Goal: Task Accomplishment & Management: Use online tool/utility

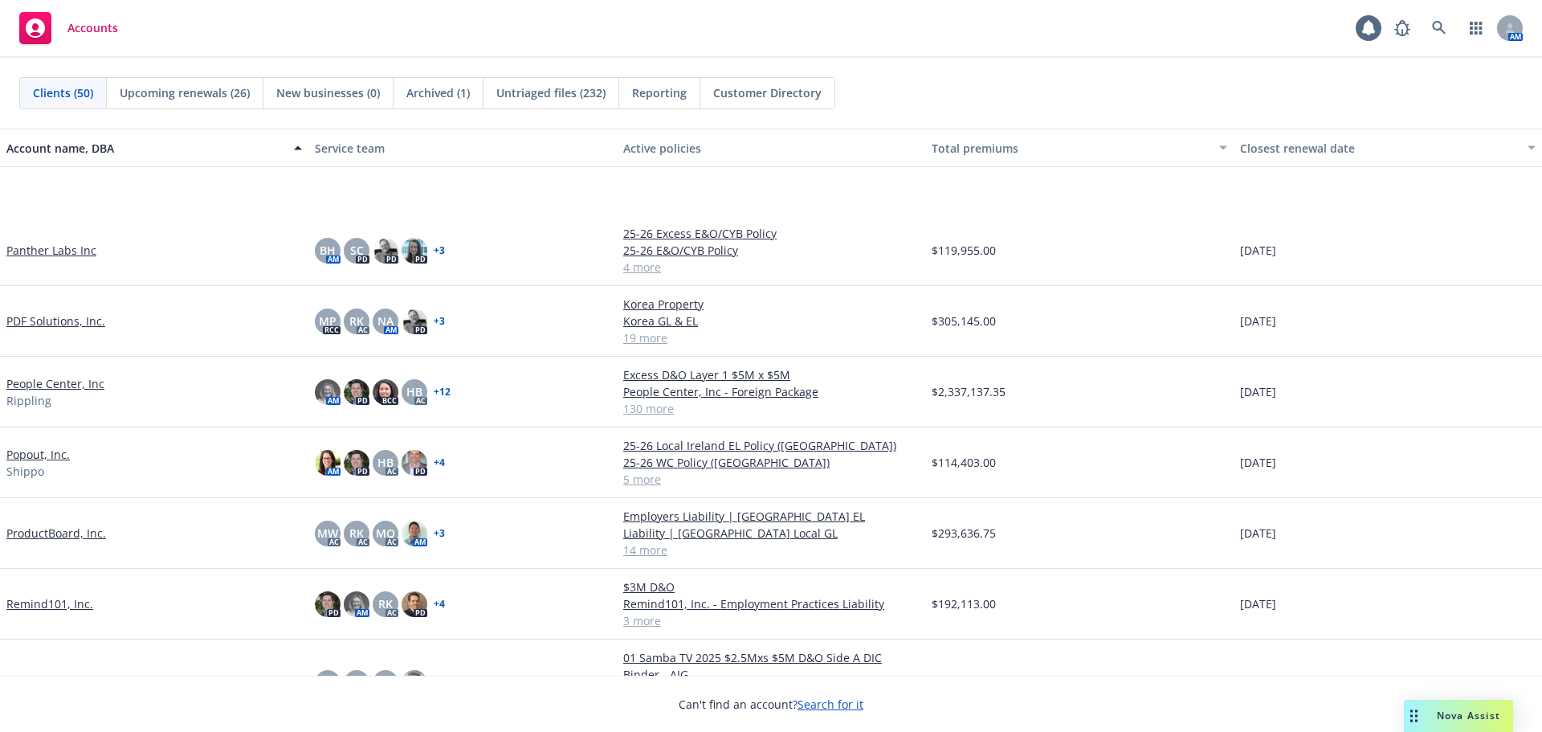
scroll to position [2249, 0]
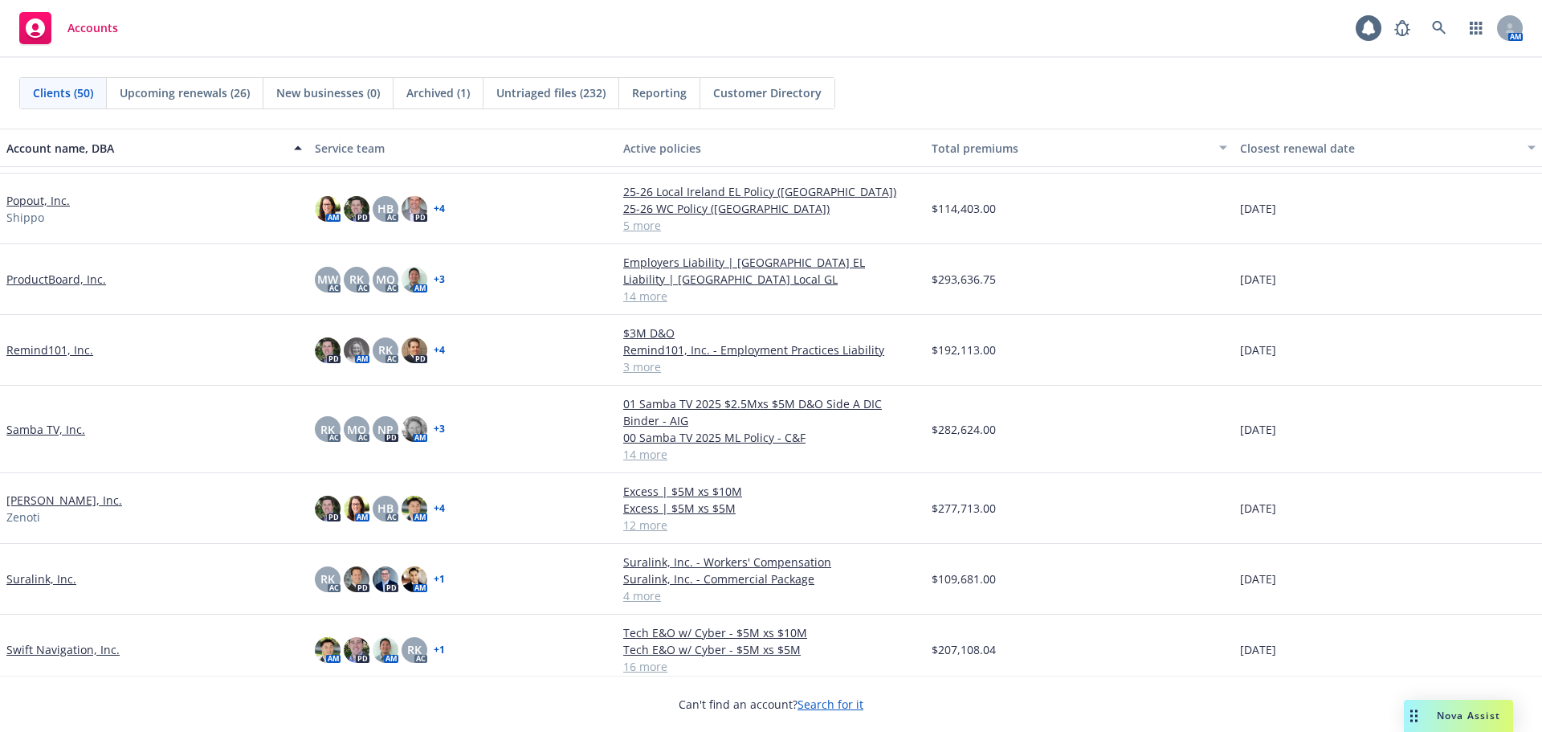
click at [44, 500] on link "[PERSON_NAME], Inc." at bounding box center [64, 500] width 116 height 17
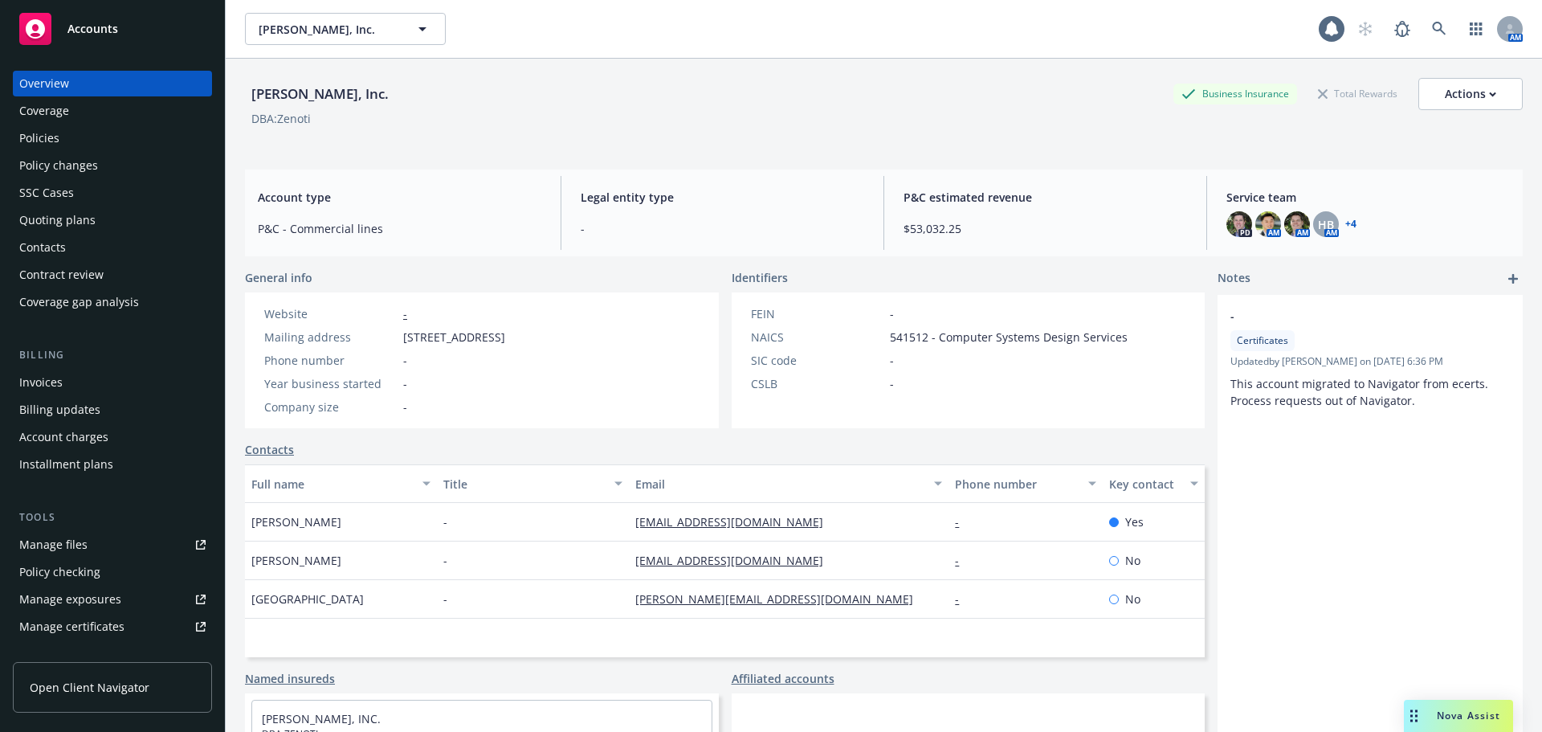
click at [140, 171] on div "Policy changes" at bounding box center [112, 166] width 186 height 26
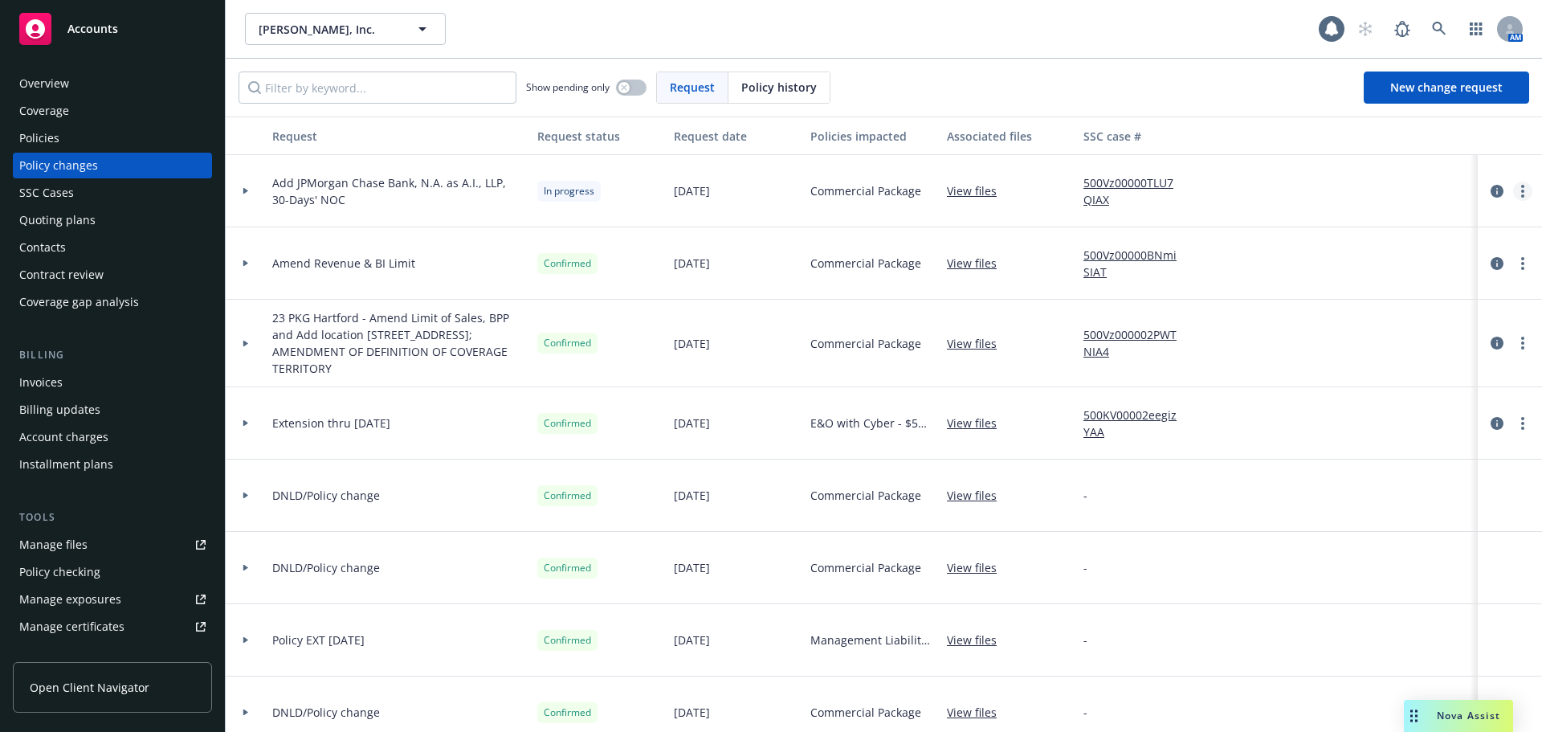
click at [1513, 198] on link "more" at bounding box center [1522, 191] width 19 height 19
click at [1377, 320] on link "Resume workflow" at bounding box center [1381, 320] width 275 height 32
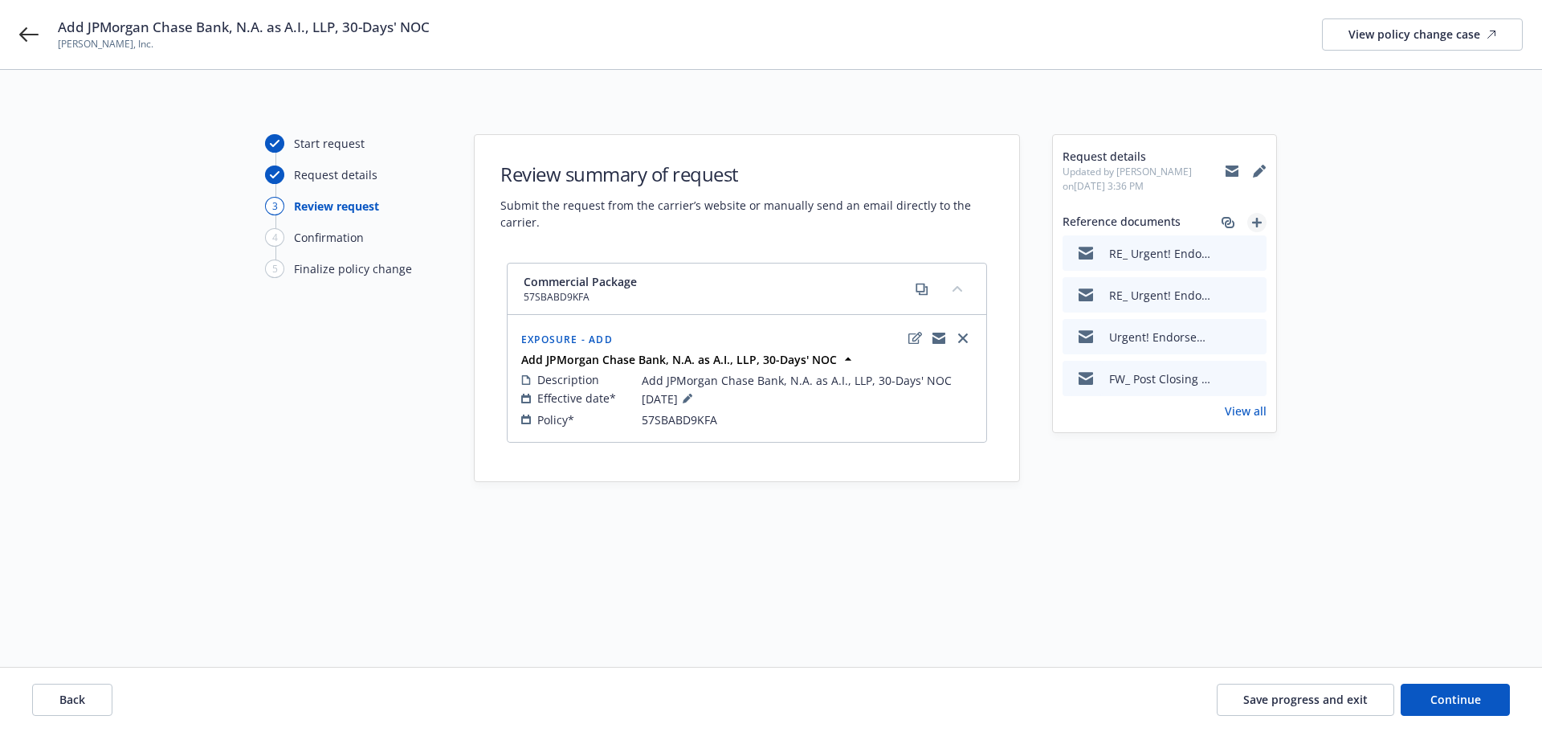
click at [1259, 222] on icon "add" at bounding box center [1257, 223] width 10 height 10
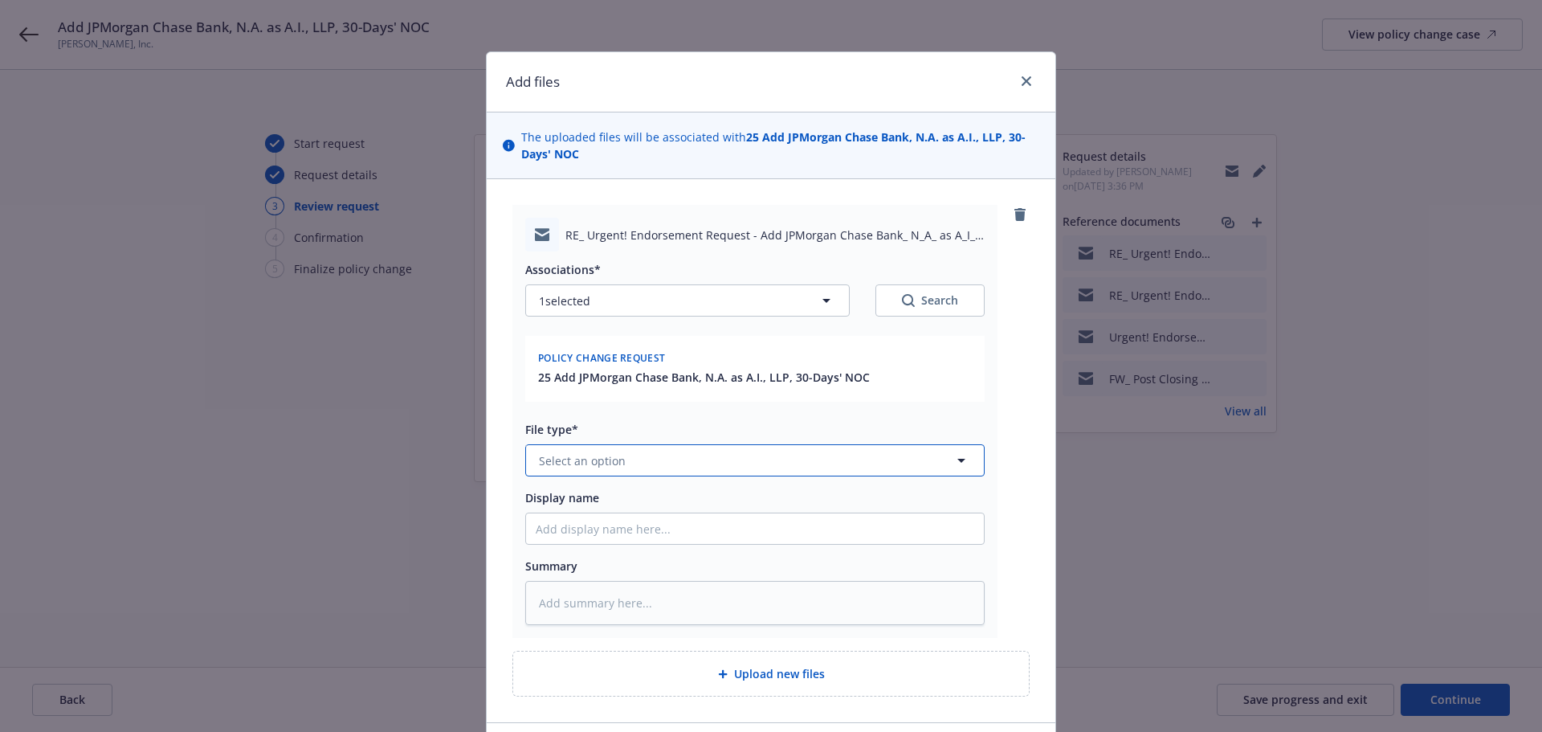
click at [618, 463] on button "Select an option" at bounding box center [754, 460] width 459 height 32
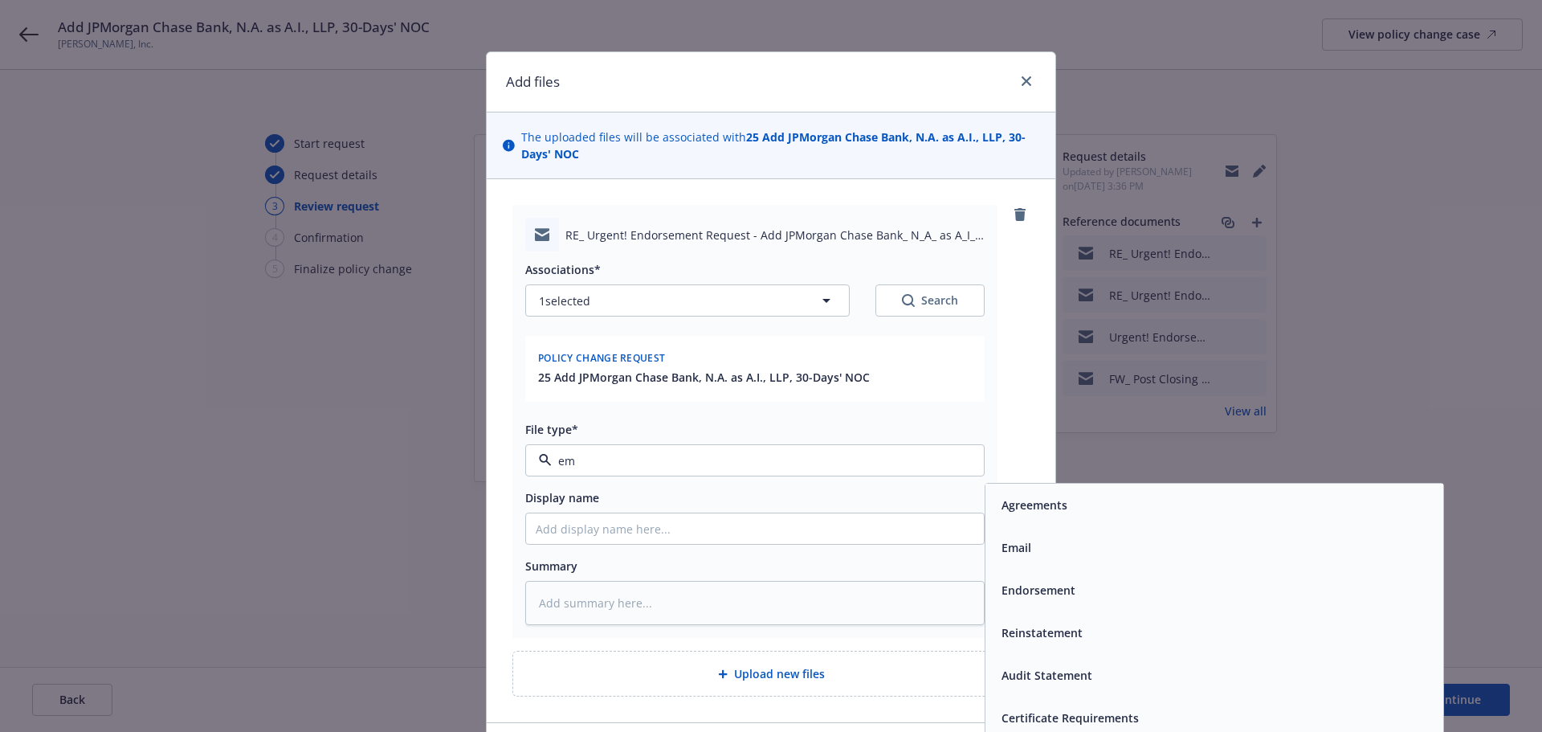
type input "ema"
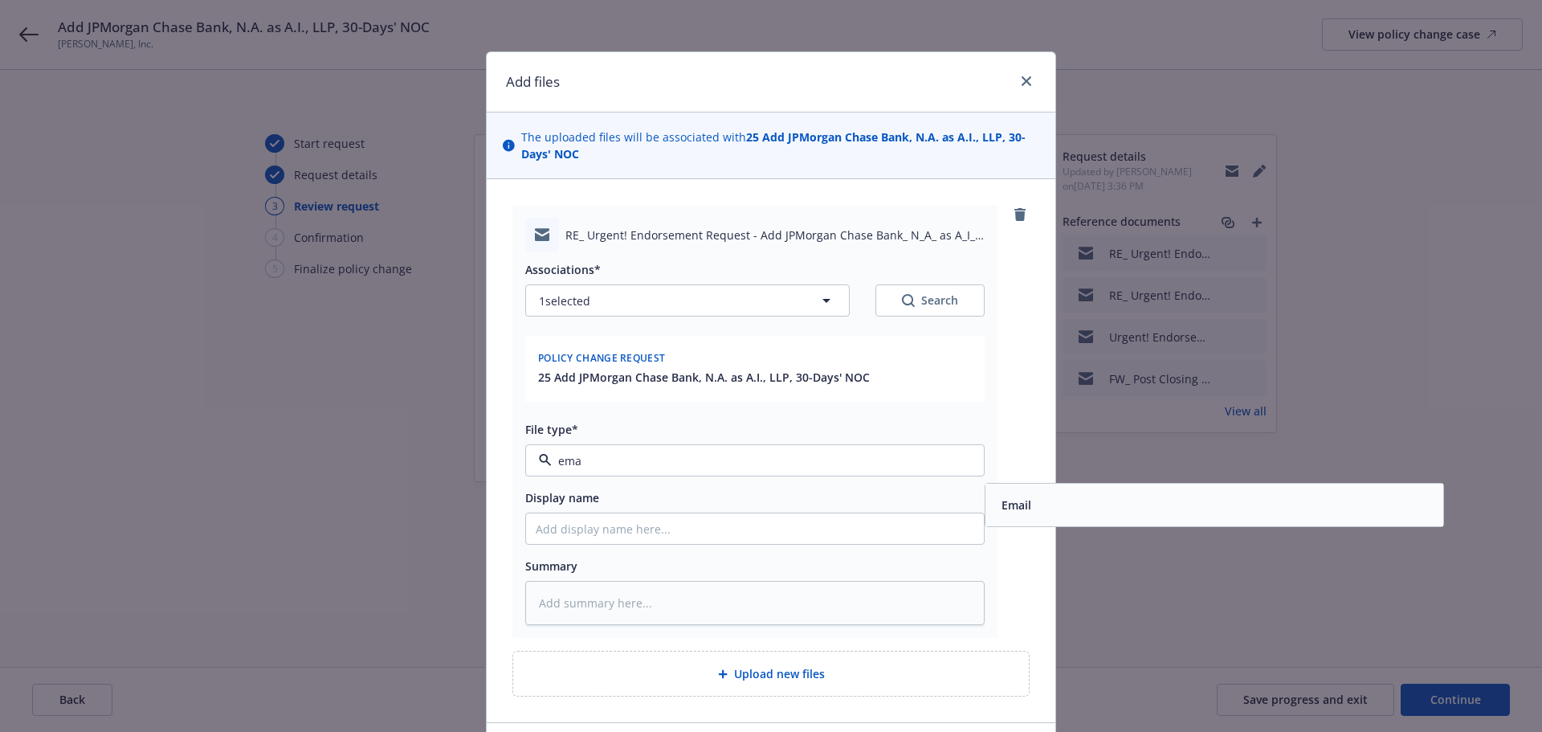
click at [1124, 513] on div "Email" at bounding box center [1214, 504] width 439 height 23
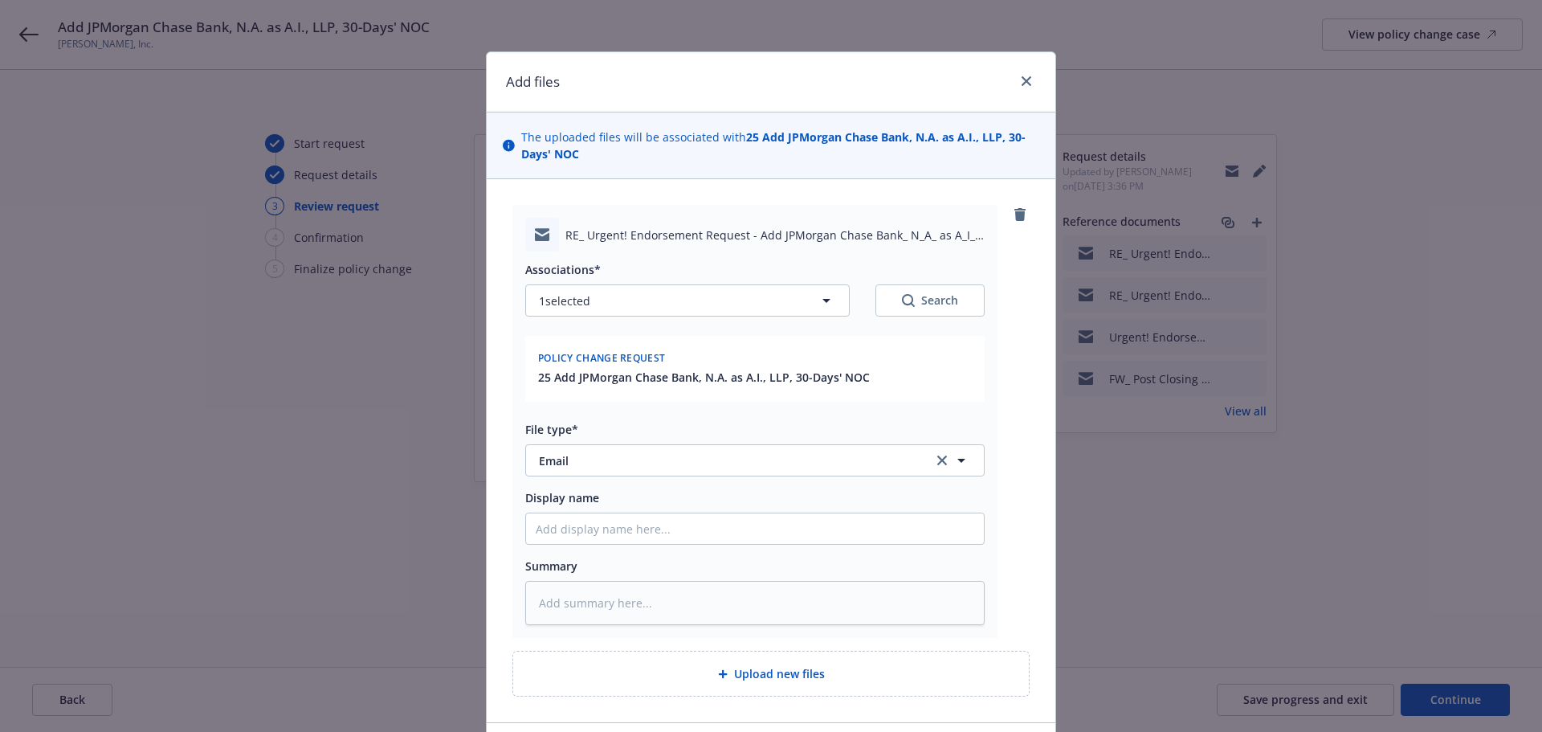
click at [1040, 527] on div "RE_ Urgent! Endorsement Request - Add JPMorgan Chase Bank_ N_A_ as A_I__ LLP_ 3…" at bounding box center [771, 450] width 569 height 543
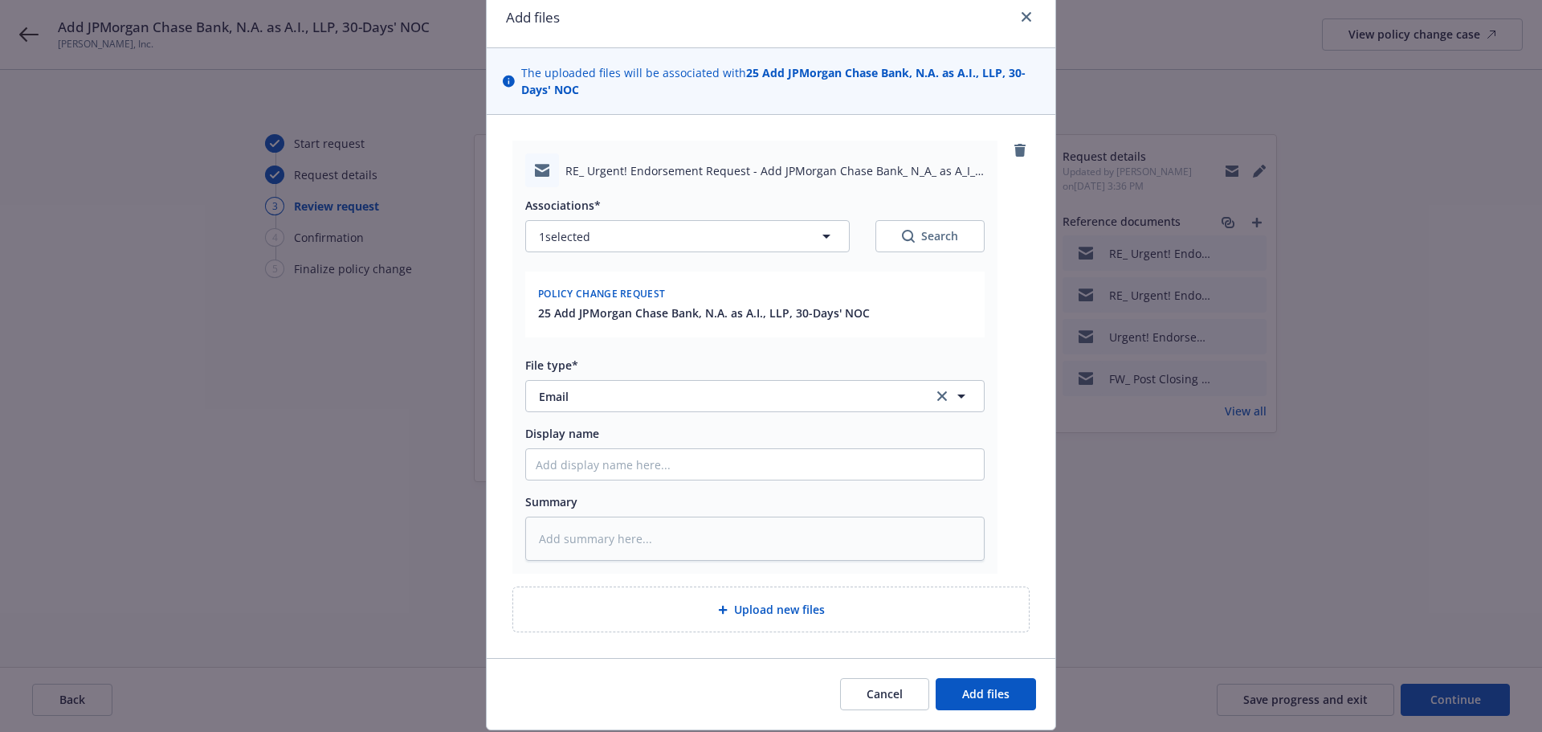
scroll to position [114, 0]
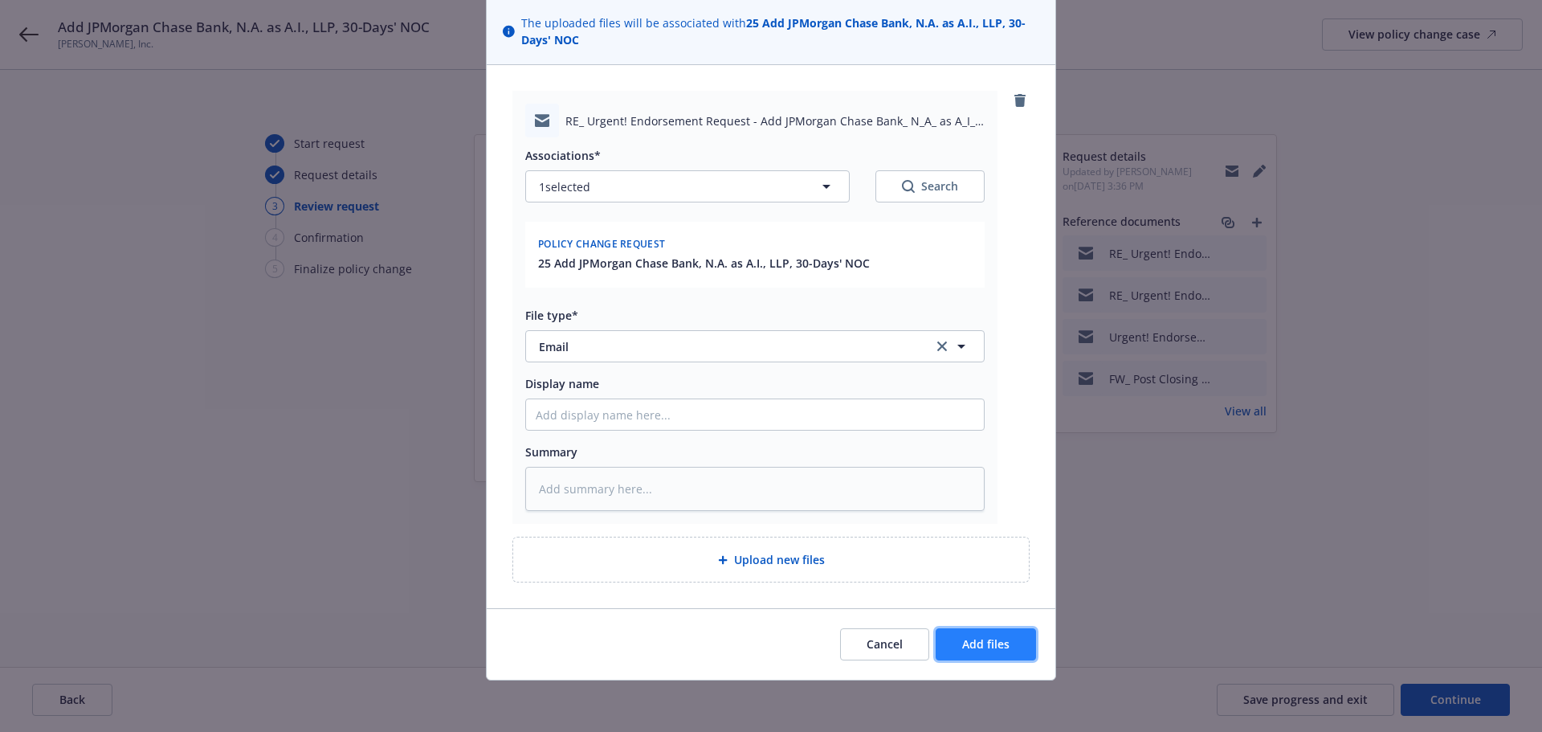
click at [989, 644] on span "Add files" at bounding box center [985, 643] width 47 height 15
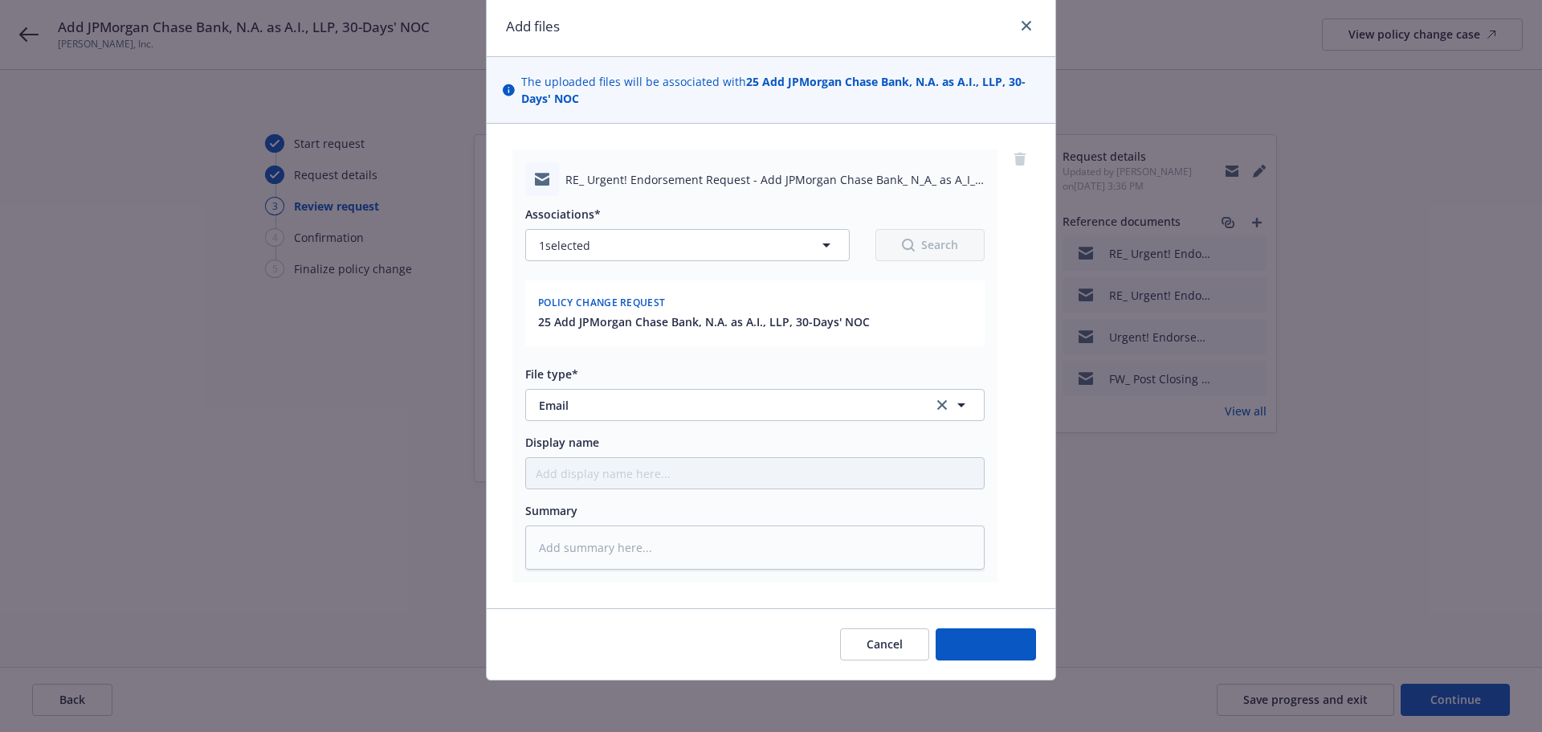
scroll to position [55, 0]
type textarea "x"
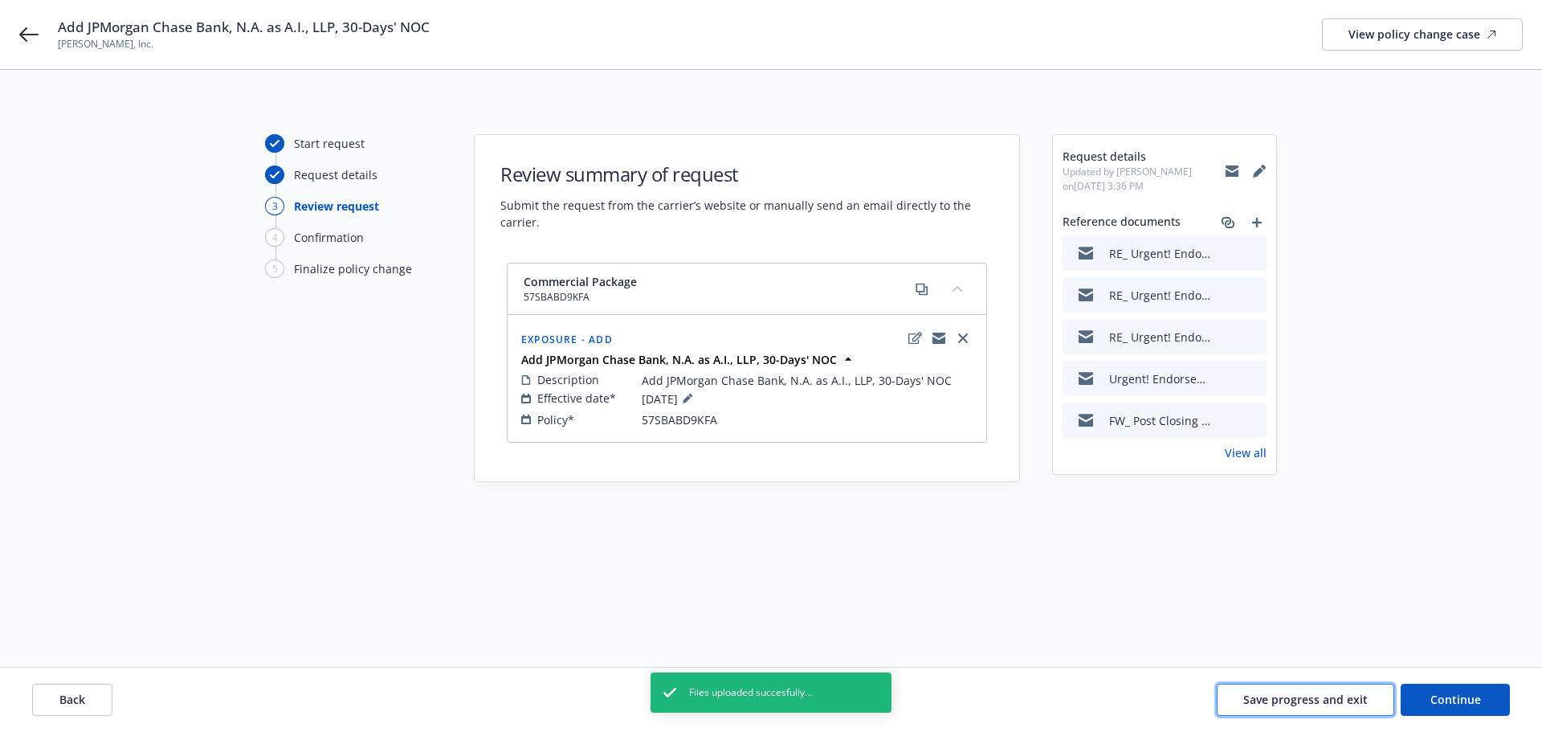
click at [1314, 700] on span "Save progress and exit" at bounding box center [1305, 699] width 124 height 15
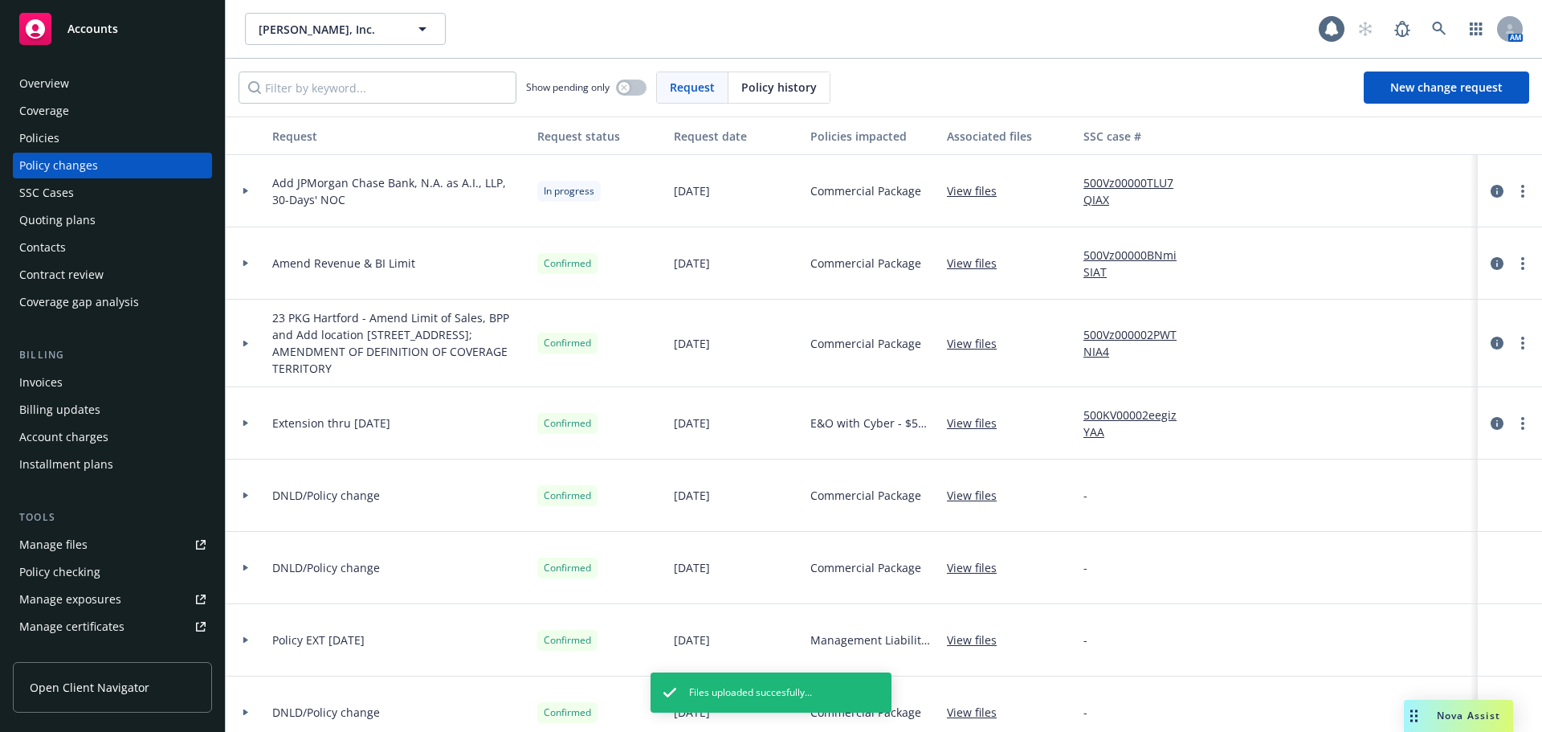
click at [137, 43] on div "Accounts" at bounding box center [112, 29] width 186 height 32
